Goal: Book appointment/travel/reservation

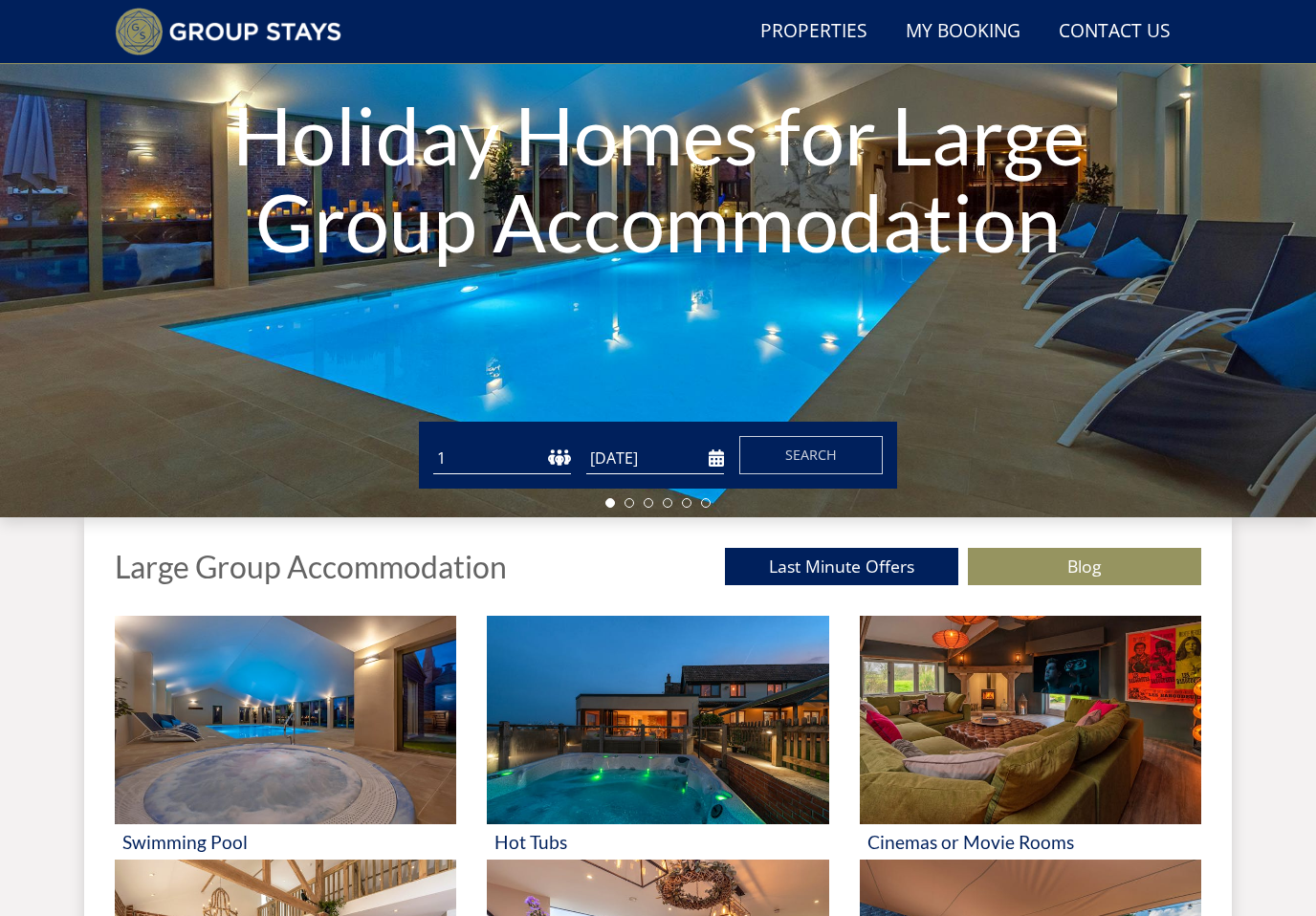
scroll to position [280, 0]
click at [714, 450] on input "[DATE]" at bounding box center [655, 459] width 138 height 32
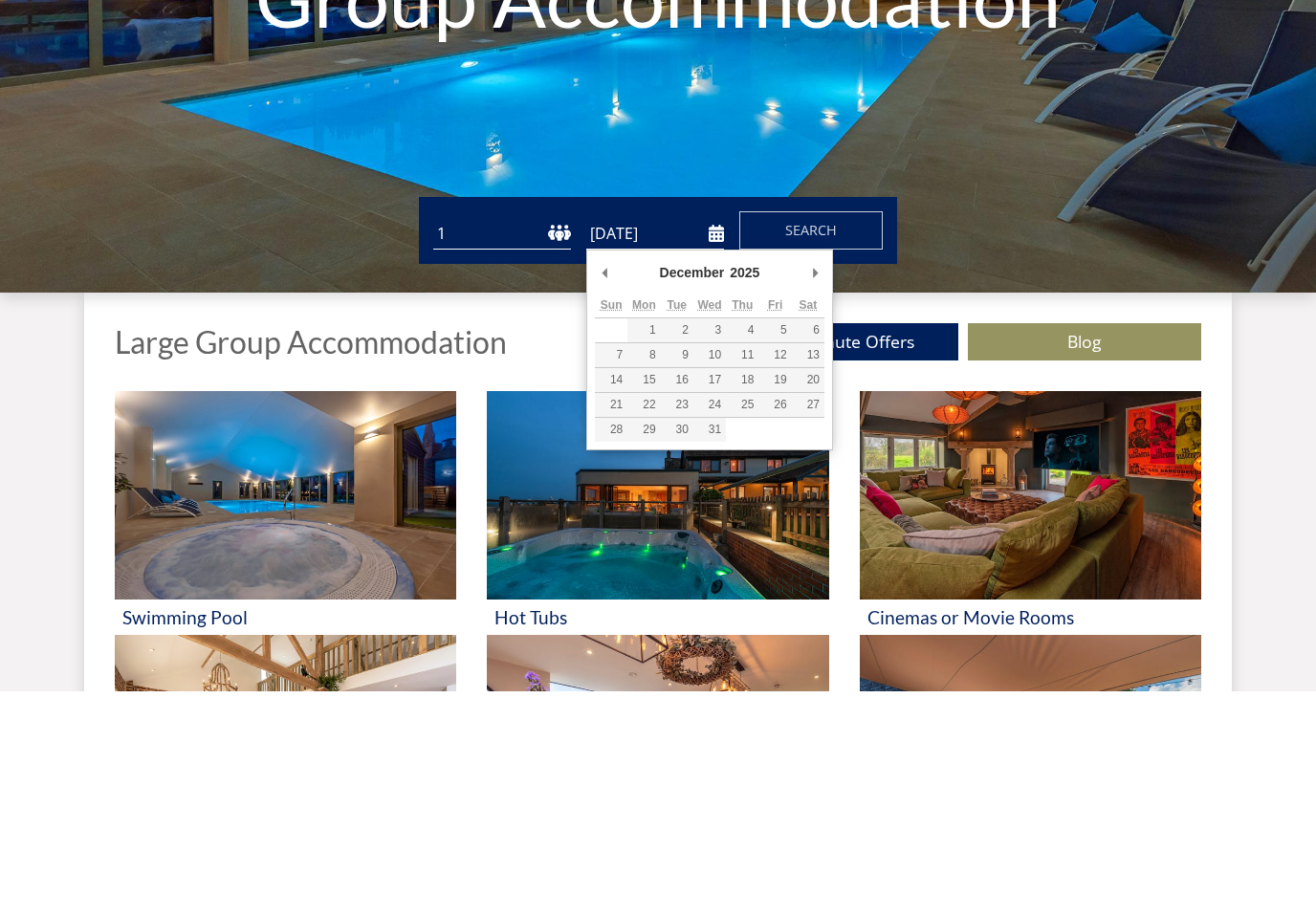
type input "[DATE]"
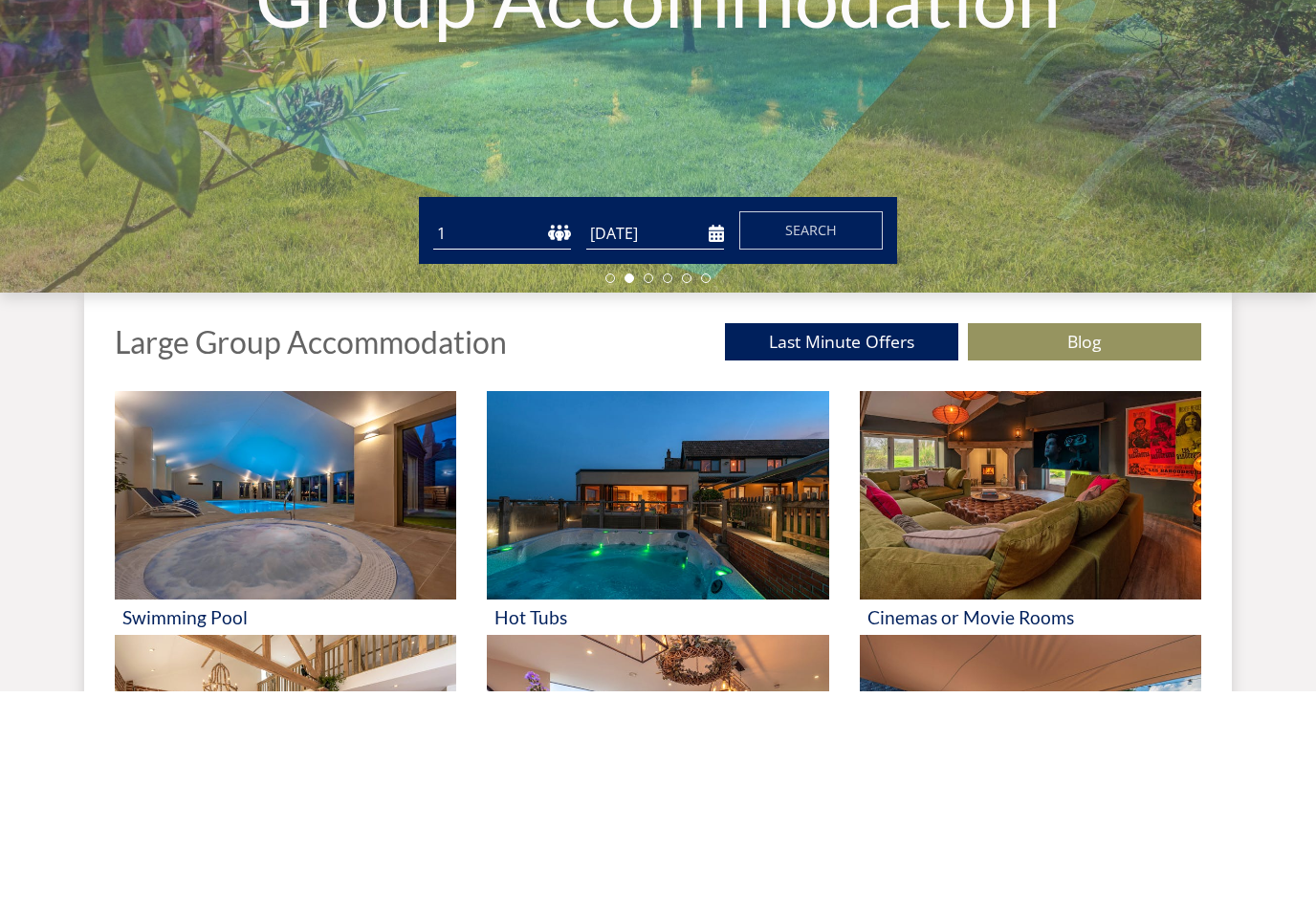
scroll to position [506, 0]
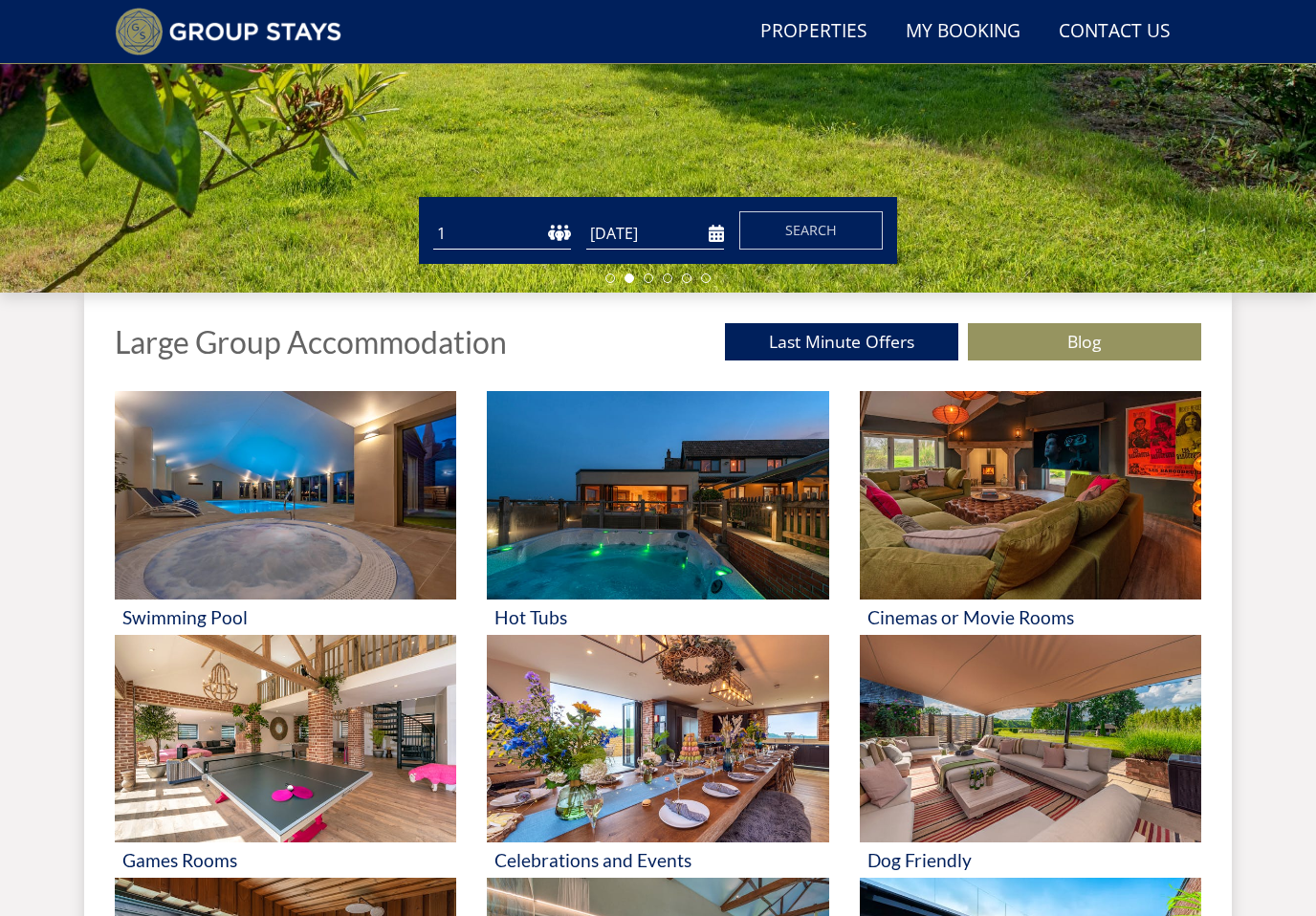
click at [813, 231] on span "Search" at bounding box center [810, 230] width 51 height 18
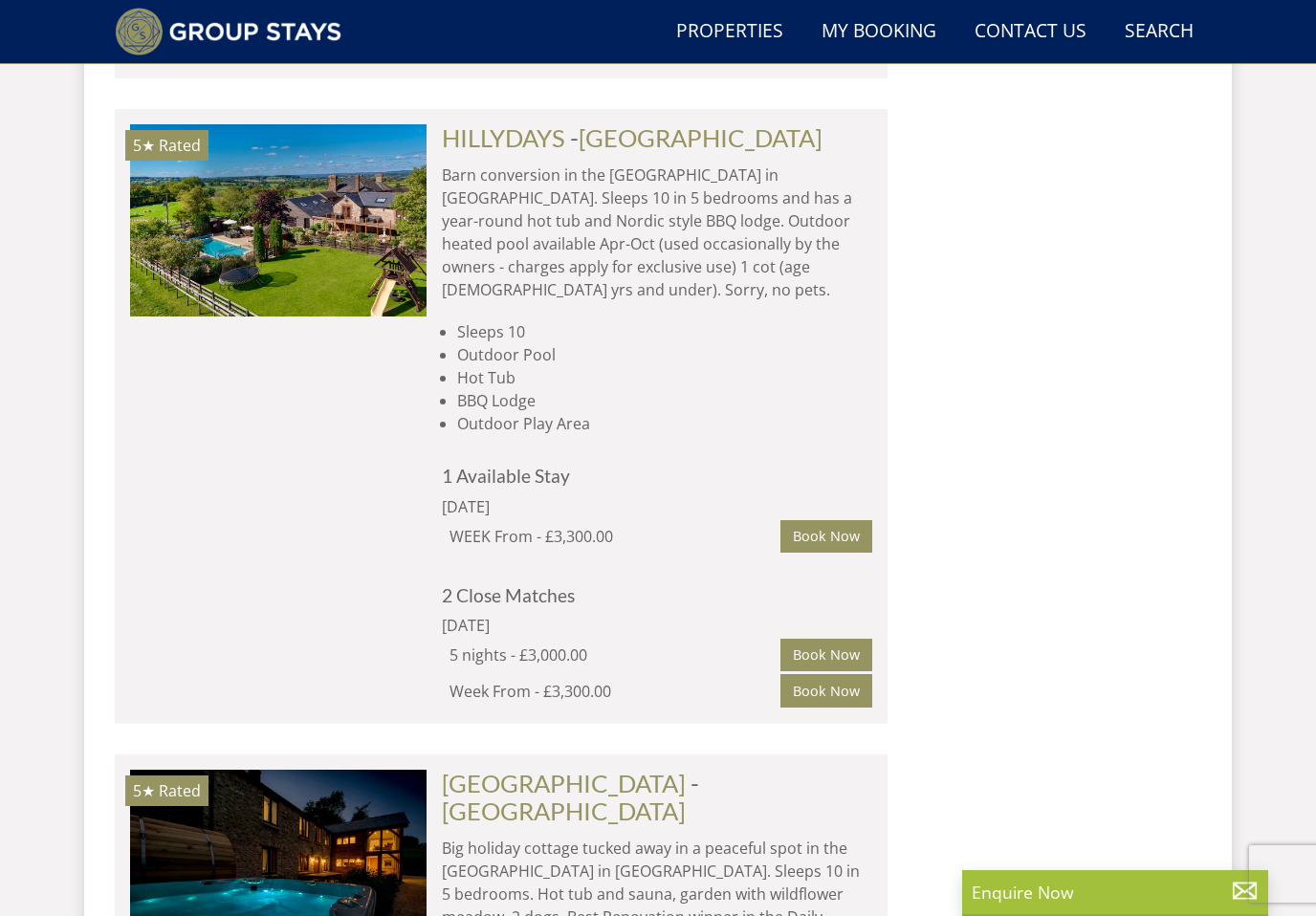
scroll to position [2110, 0]
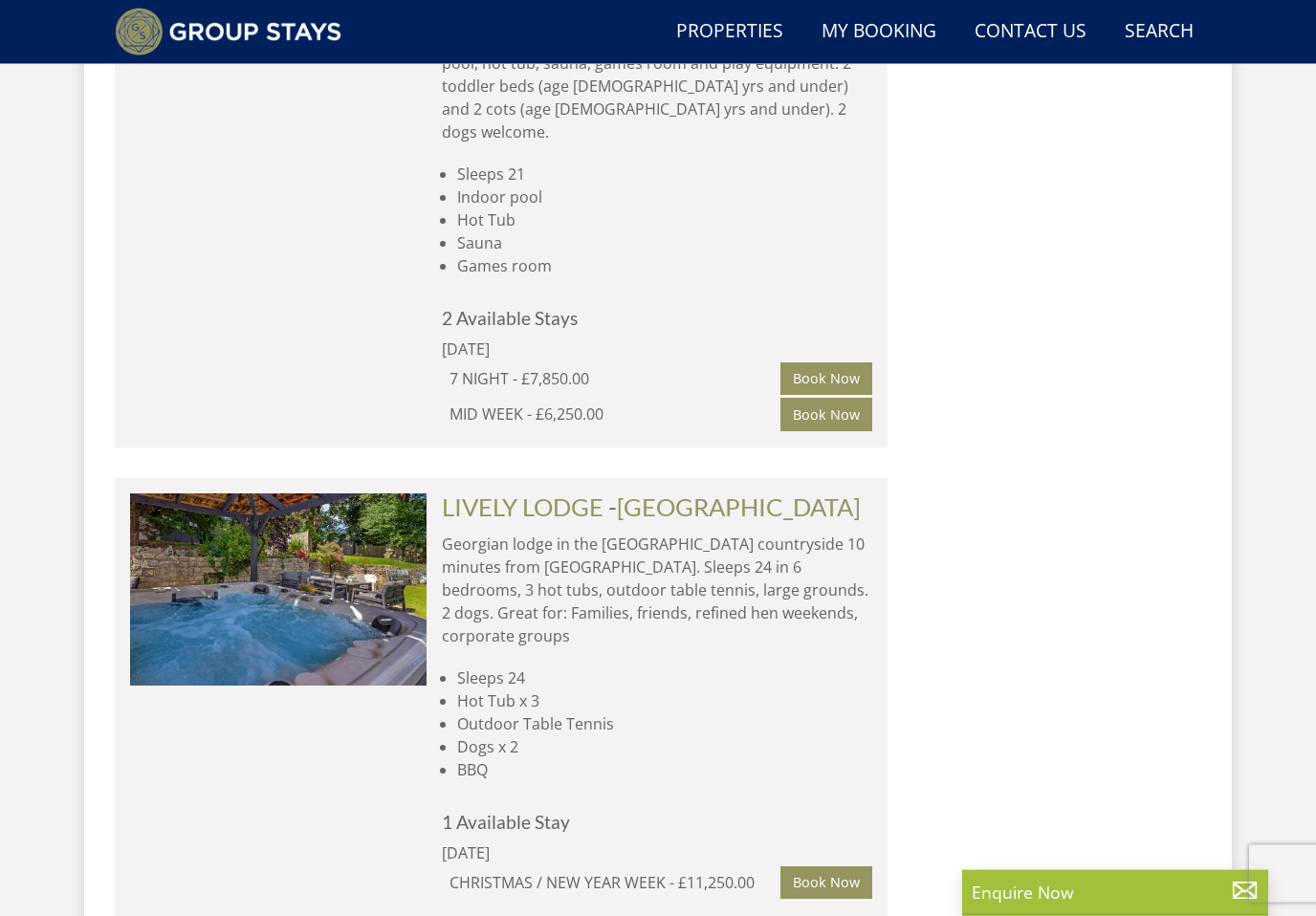
scroll to position [10965, 0]
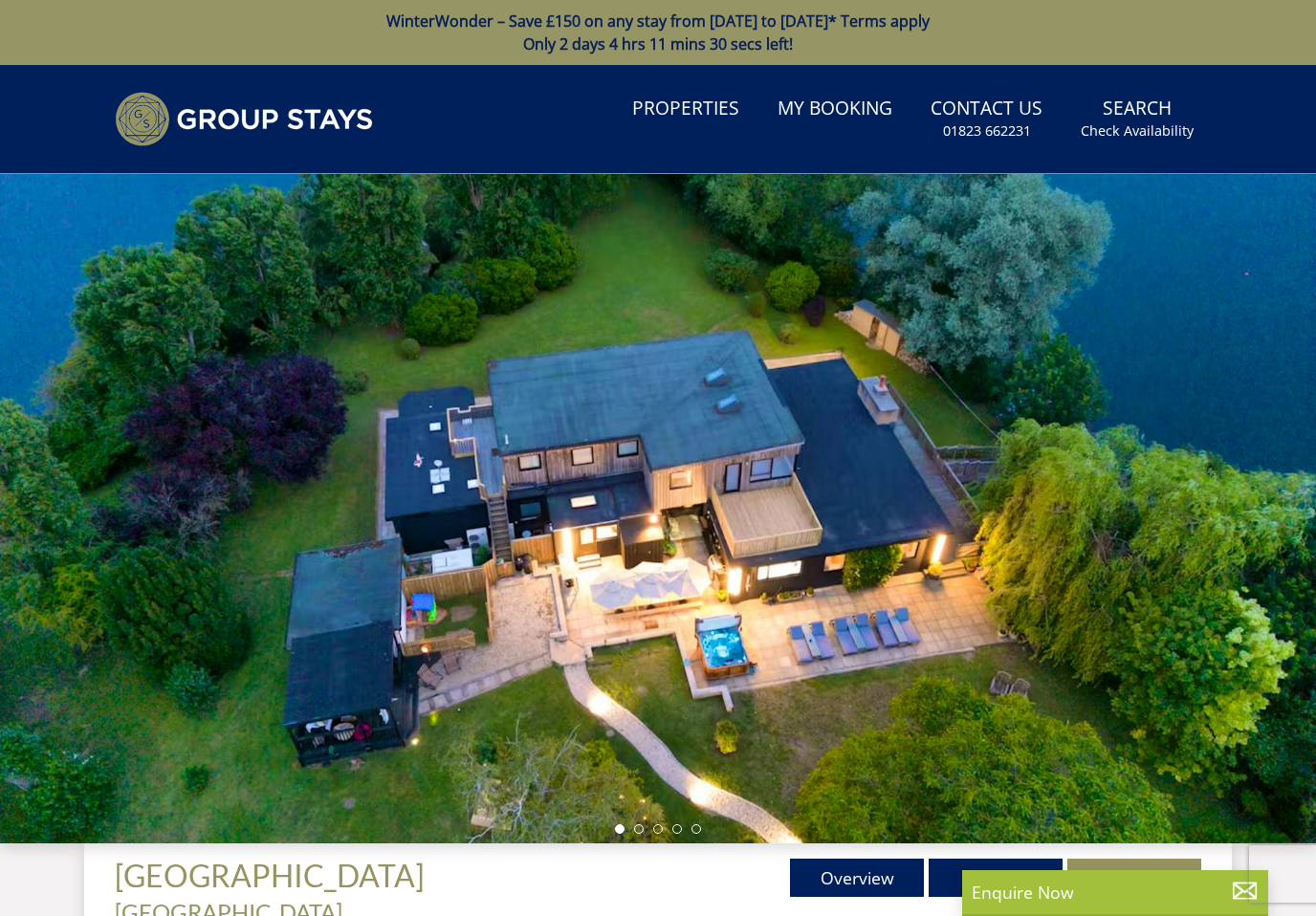
click at [993, 877] on link "Gallery" at bounding box center [996, 877] width 134 height 38
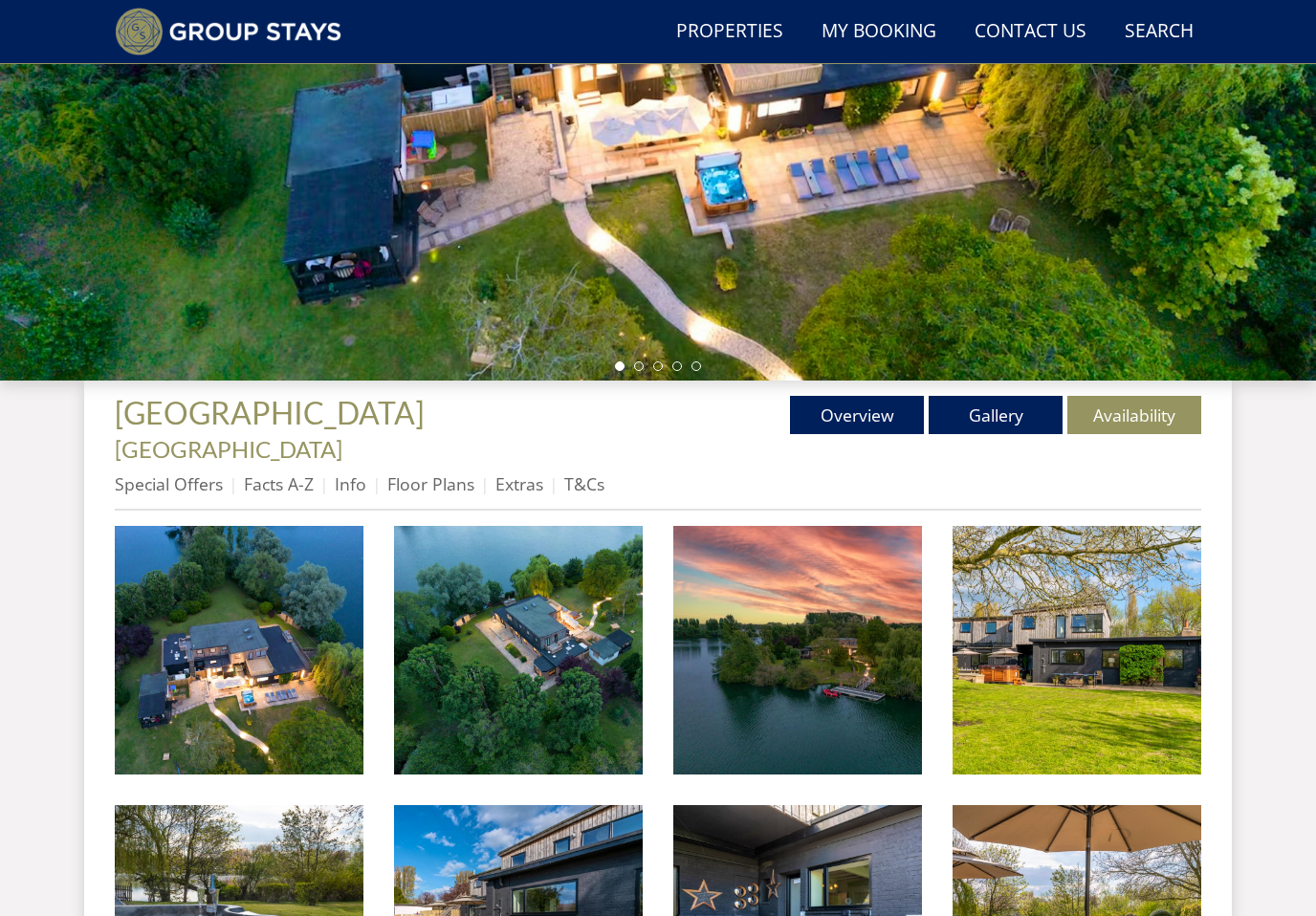
scroll to position [418, 0]
click at [217, 635] on img at bounding box center [239, 650] width 248 height 248
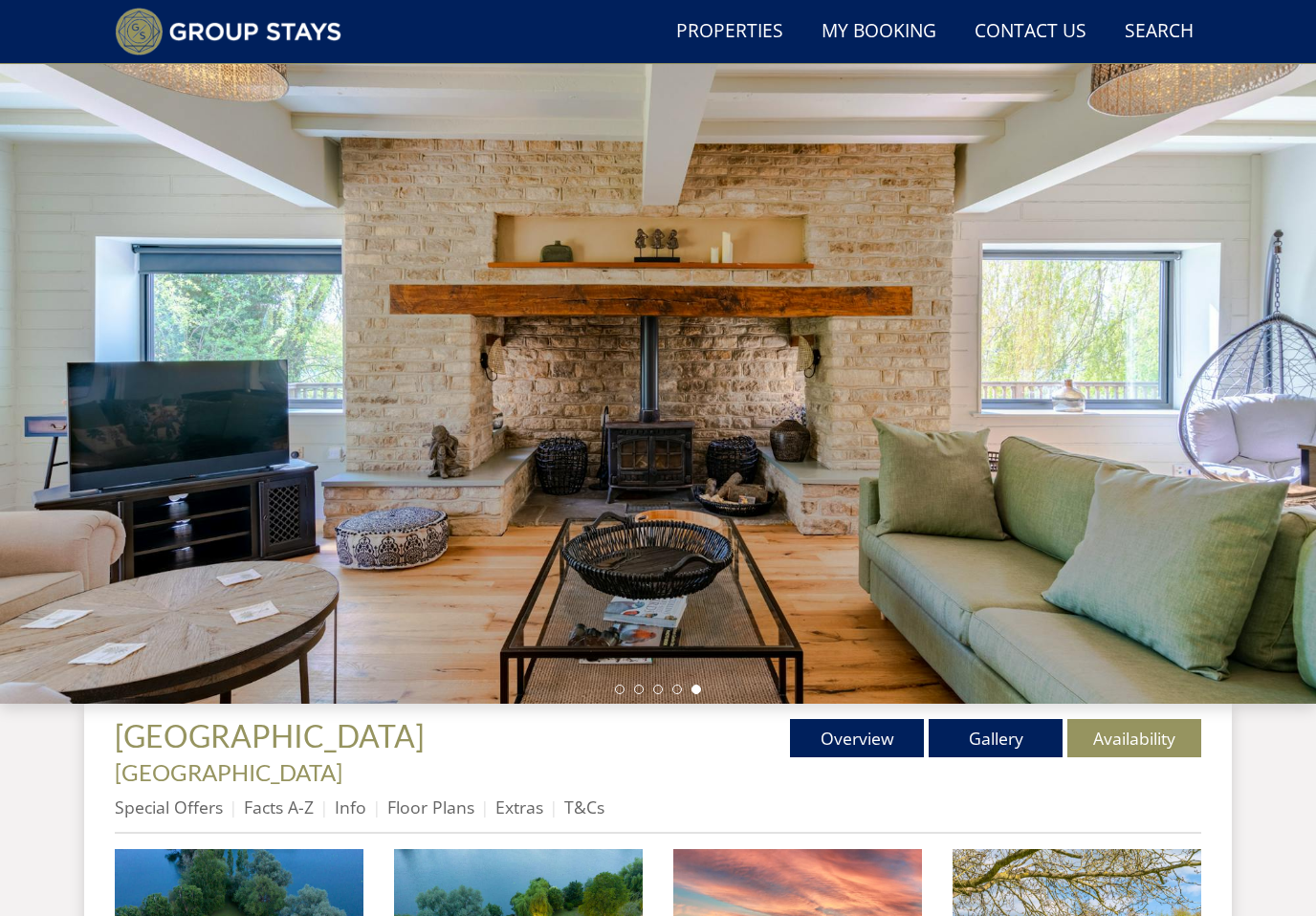
scroll to position [0, 0]
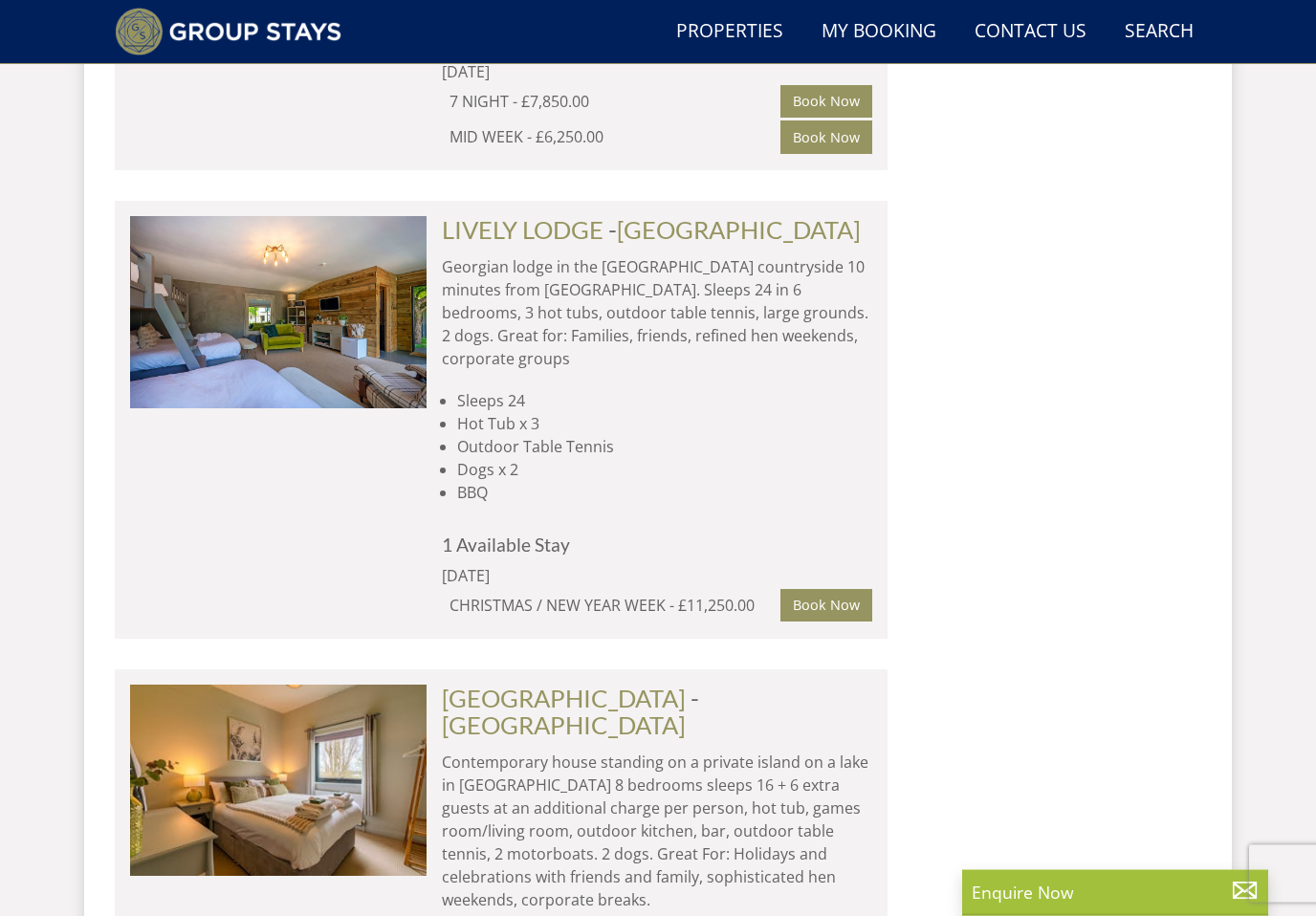
scroll to position [11329, 0]
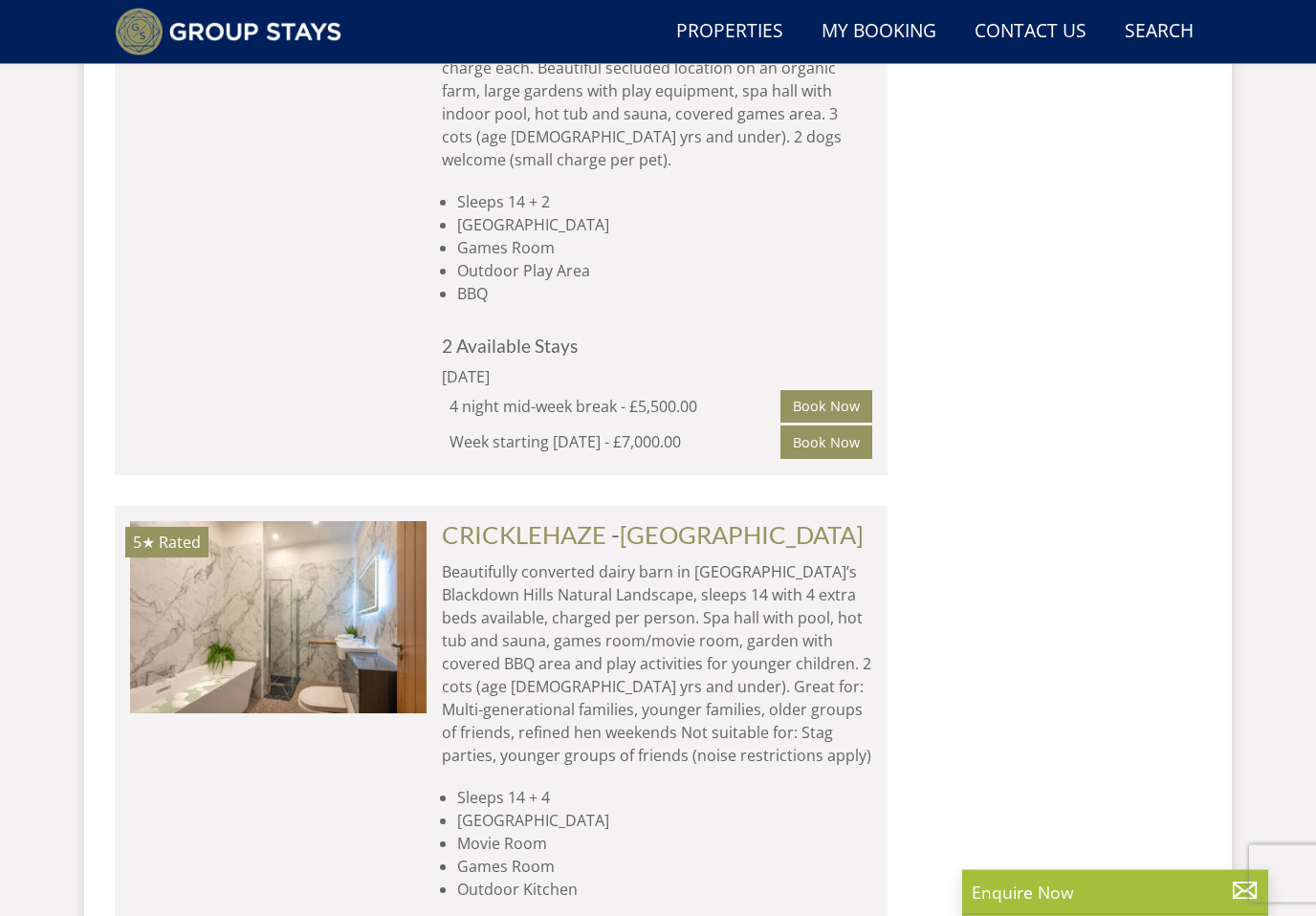
scroll to position [0, 0]
